Goal: Task Accomplishment & Management: Use online tool/utility

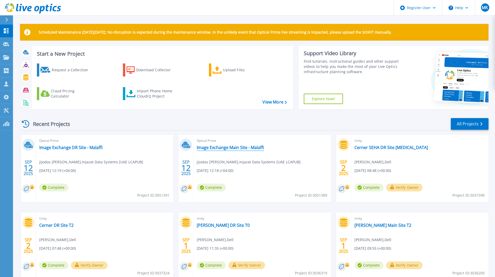
click at [235, 146] on link "Image Exchange Main Site - Malaffi" at bounding box center [230, 147] width 67 height 5
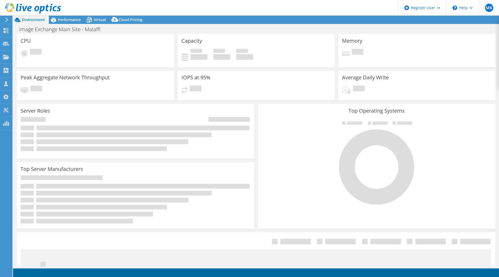
select select "USD"
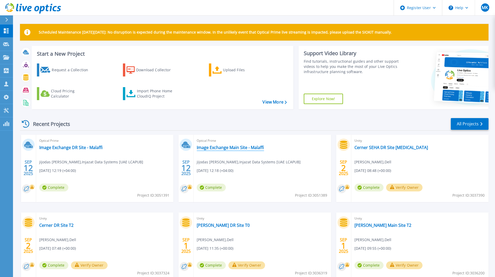
drag, startPoint x: 234, startPoint y: 151, endPoint x: 236, endPoint y: 149, distance: 2.8
click at [234, 151] on div "Optical Prime Image Exchange Main Site - Malaffi jijodas kalidasan , Injazat Da…" at bounding box center [262, 168] width 137 height 67
click at [236, 149] on link "Image Exchange Main Site - Malaffi" at bounding box center [230, 147] width 67 height 5
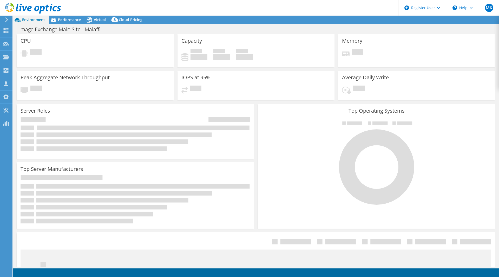
select select "USD"
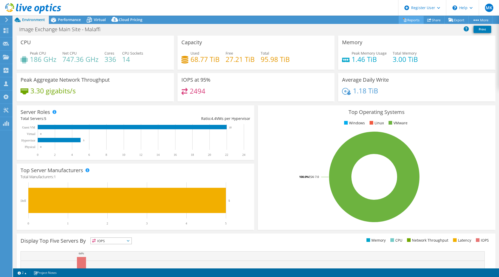
click at [410, 17] on link "Reports" at bounding box center [411, 20] width 25 height 8
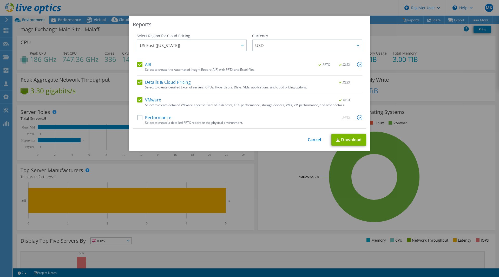
click at [164, 118] on label "Performance" at bounding box center [154, 117] width 34 height 5
click at [0, 0] on input "Performance" at bounding box center [0, 0] width 0 height 0
click at [154, 103] on div "Select to create detailed VMware-specific Excel of ESXi hosts, ESXi performance…" at bounding box center [253, 105] width 217 height 4
click at [167, 83] on label "Details & Cloud Pricing" at bounding box center [164, 82] width 54 height 5
click at [0, 0] on input "Details & Cloud Pricing" at bounding box center [0, 0] width 0 height 0
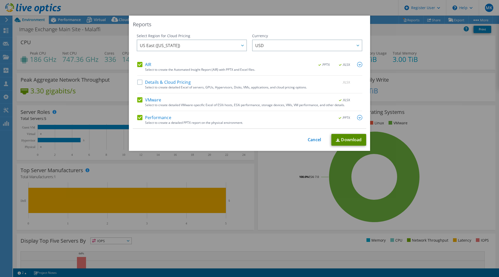
click at [355, 140] on link "Download" at bounding box center [349, 140] width 35 height 12
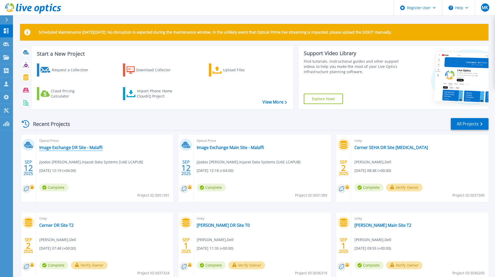
click at [96, 149] on link "Image Exchange DR Site - Malaffi" at bounding box center [70, 147] width 63 height 5
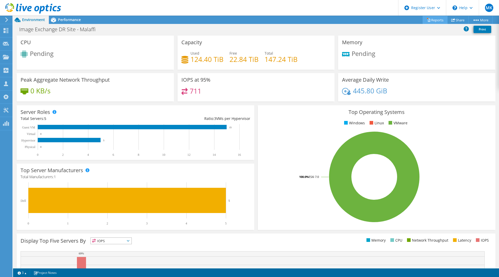
click at [431, 21] on link "Reports" at bounding box center [435, 20] width 25 height 8
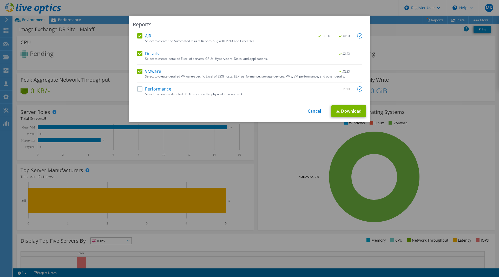
click at [158, 86] on label "Performance" at bounding box center [154, 88] width 34 height 5
click at [0, 0] on input "Performance" at bounding box center [0, 0] width 0 height 0
click at [151, 48] on div "AIR .PPTX .XLSX Select to create the Automated Insight Report (AIR) with PPTX a…" at bounding box center [249, 66] width 225 height 67
click at [152, 52] on label "Details" at bounding box center [148, 53] width 22 height 5
click at [0, 0] on input "Details" at bounding box center [0, 0] width 0 height 0
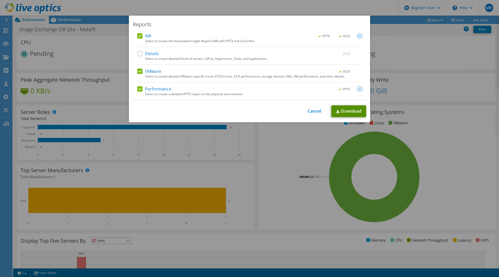
click at [351, 108] on link "Download" at bounding box center [349, 111] width 35 height 12
click at [80, 90] on div "Reports AIR .PPTX .XLSX Select to create the Automated Insight Report (AIR) wit…" at bounding box center [249, 139] width 499 height 246
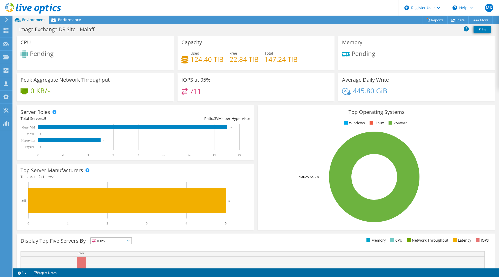
click at [44, 7] on icon at bounding box center [33, 8] width 56 height 11
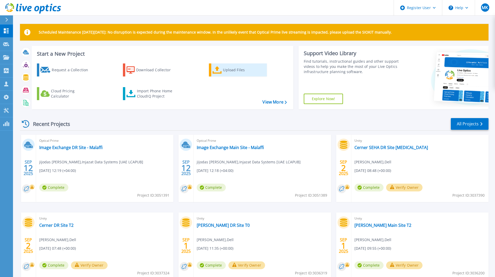
click at [235, 68] on div "Upload Files" at bounding box center [244, 70] width 42 height 10
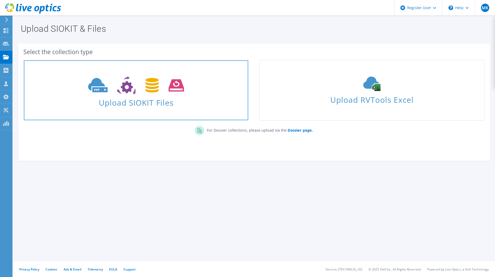
click at [130, 96] on span "Upload SIOKIT Files" at bounding box center [136, 100] width 224 height 11
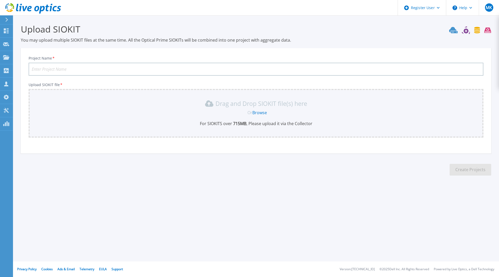
click at [219, 71] on input "Project Name *" at bounding box center [256, 69] width 455 height 13
type input "Malaffi DR 2"
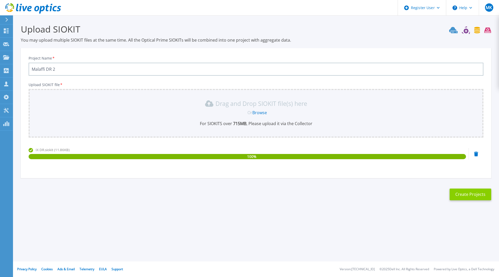
click at [478, 193] on button "Create Projects" at bounding box center [471, 195] width 42 height 12
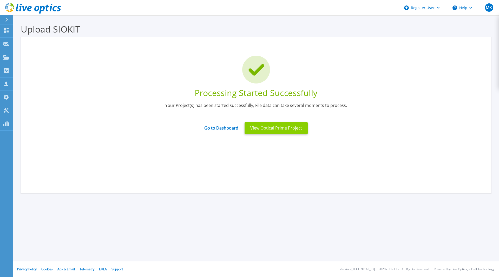
click at [284, 132] on button "View Optical Prime Project" at bounding box center [276, 128] width 63 height 12
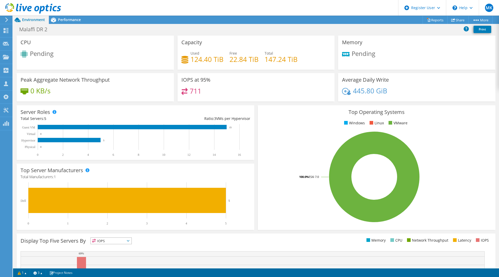
click at [32, 8] on icon at bounding box center [33, 8] width 56 height 11
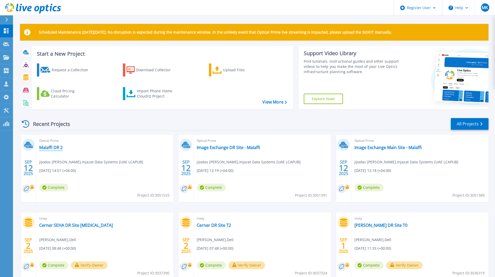
click at [48, 148] on link "Malaffi DR 2" at bounding box center [50, 147] width 23 height 5
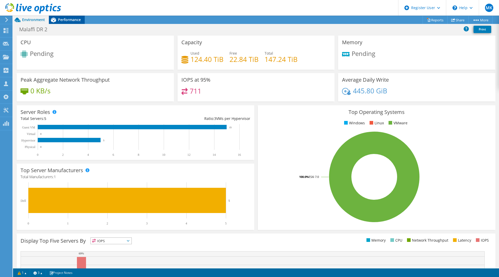
click at [65, 20] on span "Performance" at bounding box center [69, 19] width 23 height 5
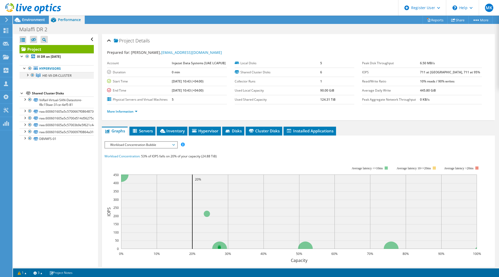
click at [26, 75] on div at bounding box center [27, 74] width 5 height 5
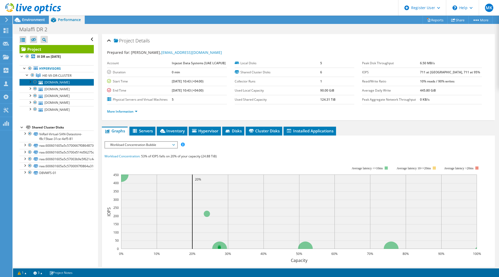
click at [69, 82] on link "dbvxsvv003-hie.internal.adhie.ae" at bounding box center [57, 82] width 74 height 7
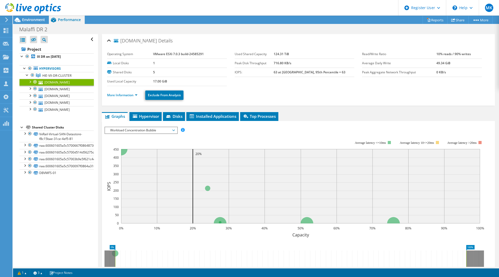
click at [135, 97] on li "More Information" at bounding box center [124, 95] width 34 height 6
click at [137, 96] on link "More Information" at bounding box center [122, 95] width 30 height 4
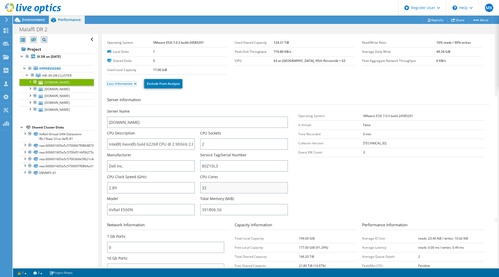
scroll to position [26, 0]
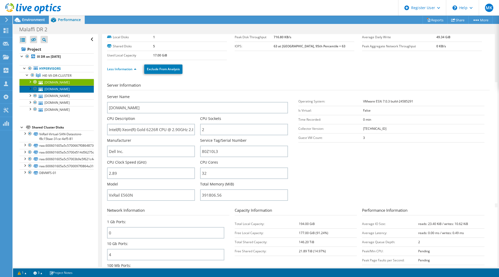
click at [80, 92] on link "dbvxsvv002-hie.internal.adhie.ae" at bounding box center [57, 89] width 74 height 7
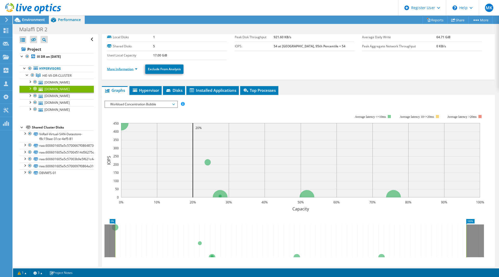
click at [136, 69] on link "More Information" at bounding box center [122, 69] width 30 height 4
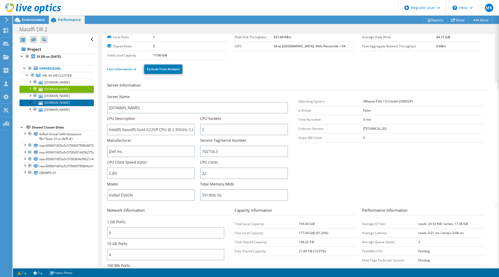
click at [60, 106] on link "[DOMAIN_NAME]" at bounding box center [57, 102] width 74 height 7
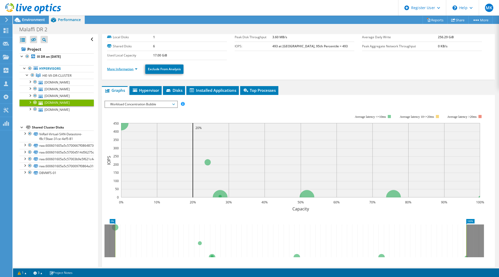
click at [136, 69] on link "More Information" at bounding box center [122, 69] width 30 height 4
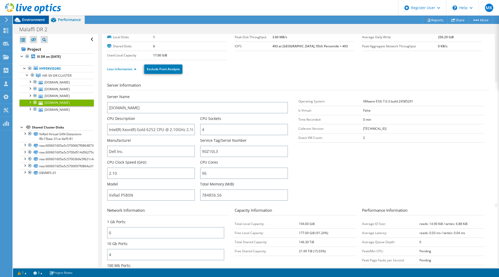
click at [38, 18] on span "Environment" at bounding box center [33, 19] width 23 height 5
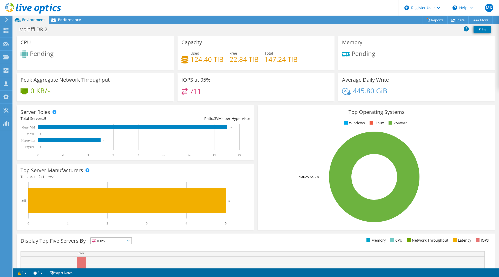
click at [38, 18] on span "Environment" at bounding box center [33, 19] width 23 height 5
click at [15, 6] on icon at bounding box center [33, 8] width 56 height 11
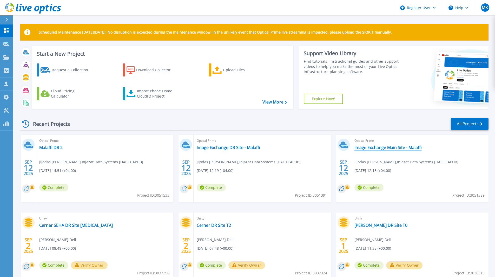
click at [387, 149] on link "Image Exchange Main Site - Malaffi" at bounding box center [388, 147] width 67 height 5
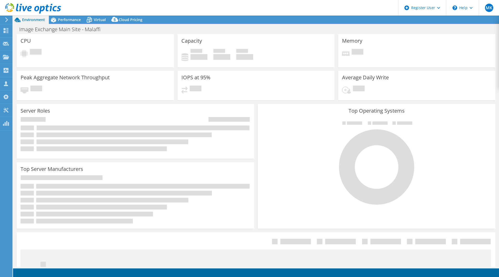
select select "USD"
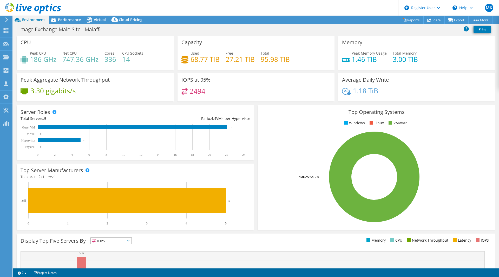
click at [42, 4] on icon at bounding box center [33, 8] width 56 height 11
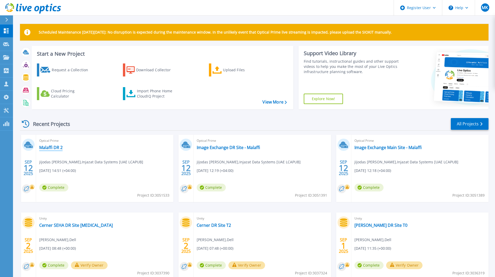
click at [59, 147] on link "Malaffi DR 2" at bounding box center [50, 147] width 23 height 5
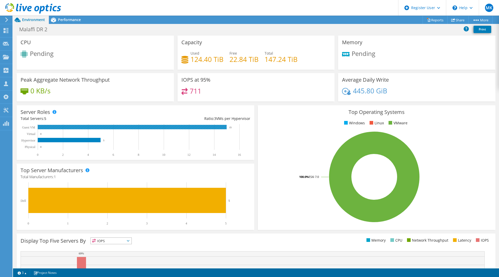
scroll to position [52, 0]
click at [43, 51] on span "Pending" at bounding box center [42, 53] width 24 height 9
click at [66, 22] on span "Performance" at bounding box center [69, 19] width 23 height 5
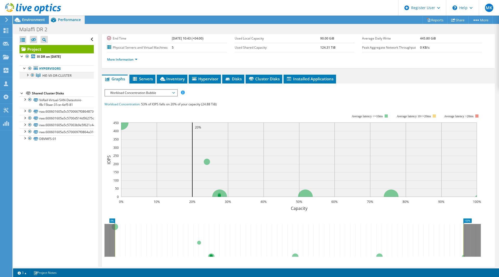
click at [28, 74] on div at bounding box center [27, 74] width 5 height 5
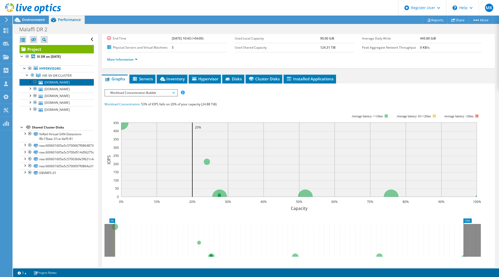
click at [66, 82] on link "[DOMAIN_NAME]" at bounding box center [57, 82] width 74 height 7
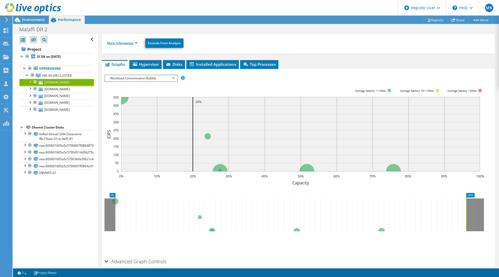
click at [138, 44] on link "More Information" at bounding box center [122, 43] width 30 height 4
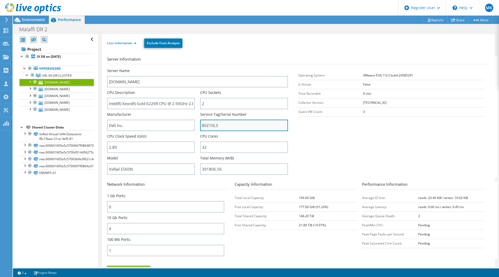
click at [212, 121] on input "80Z10L3" at bounding box center [244, 125] width 88 height 11
